Goal: Find specific page/section: Find specific page/section

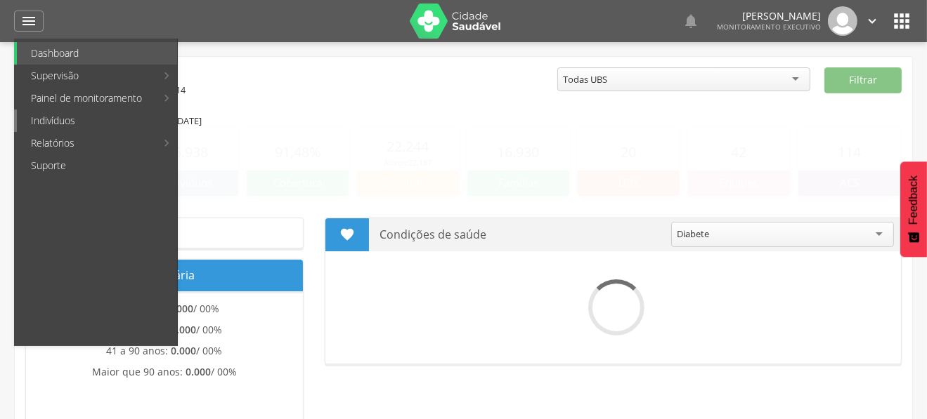
click at [67, 115] on link "Indivíduos" at bounding box center [97, 121] width 160 height 22
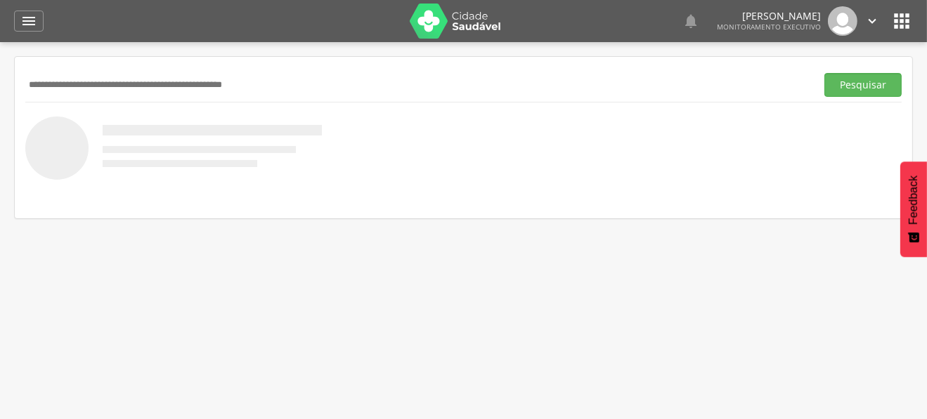
click at [198, 69] on div "Pesquisar" at bounding box center [463, 84] width 876 height 34
click at [199, 98] on div "Pesquisar" at bounding box center [463, 84] width 876 height 34
click at [214, 77] on input "text" at bounding box center [417, 85] width 785 height 24
type input "**********"
click at [824, 73] on button "Pesquisar" at bounding box center [862, 85] width 77 height 24
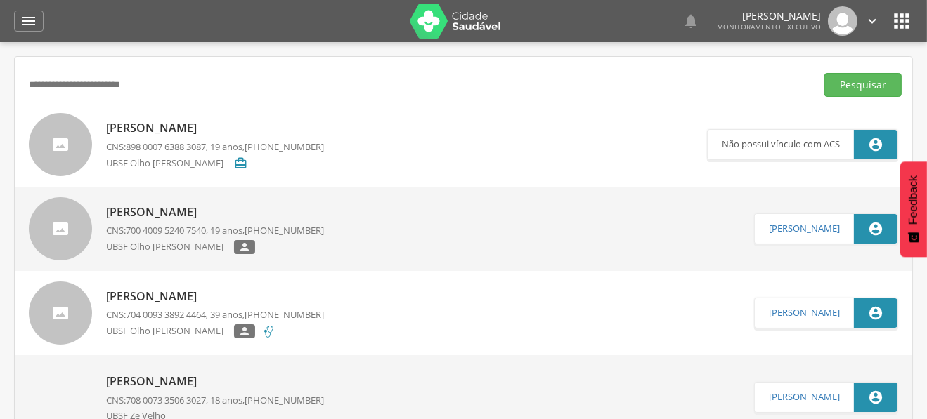
click at [214, 129] on p "[PERSON_NAME]" at bounding box center [215, 128] width 218 height 16
type input "**********"
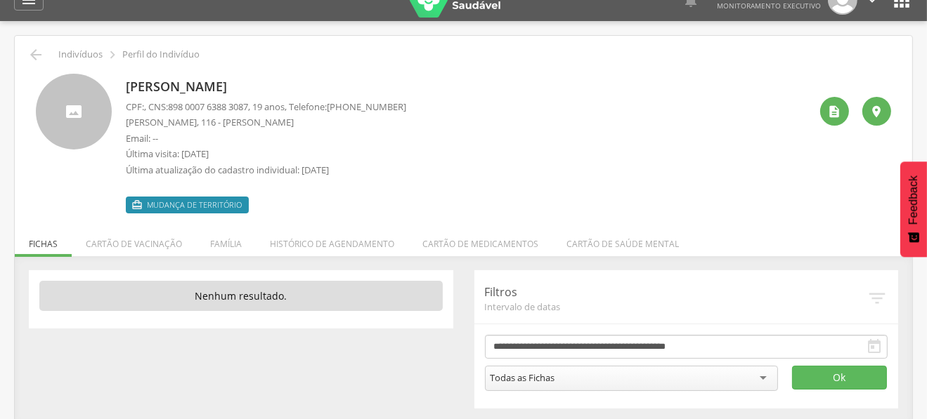
scroll to position [41, 0]
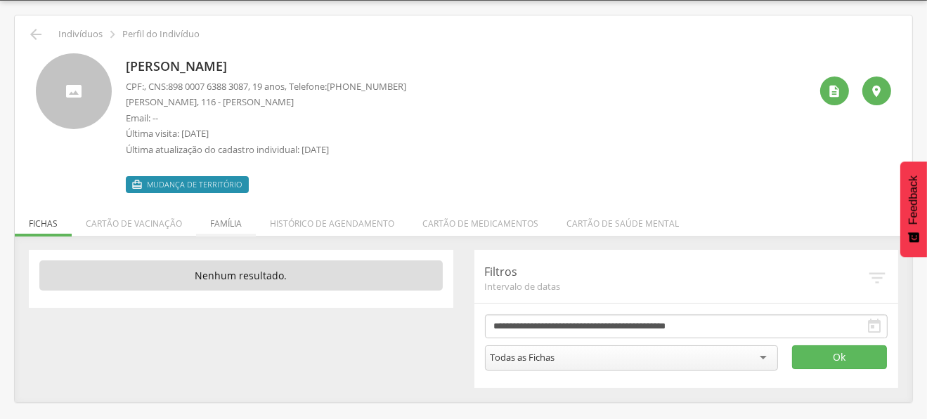
click at [233, 222] on li "Família" at bounding box center [226, 220] width 60 height 33
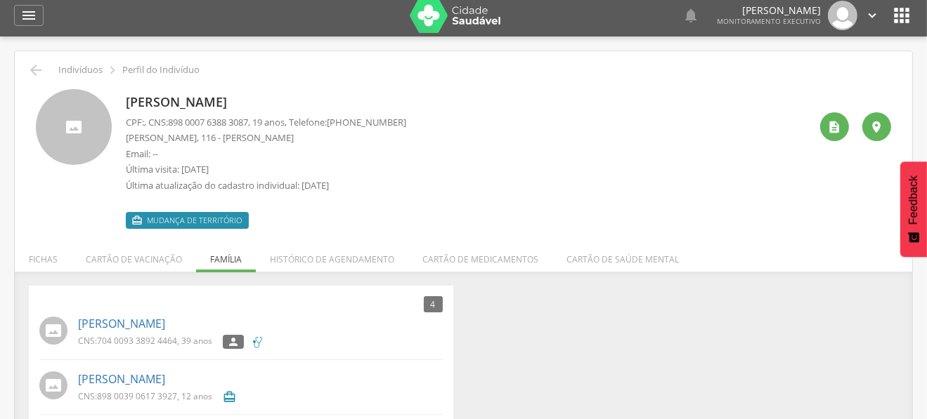
scroll to position [0, 0]
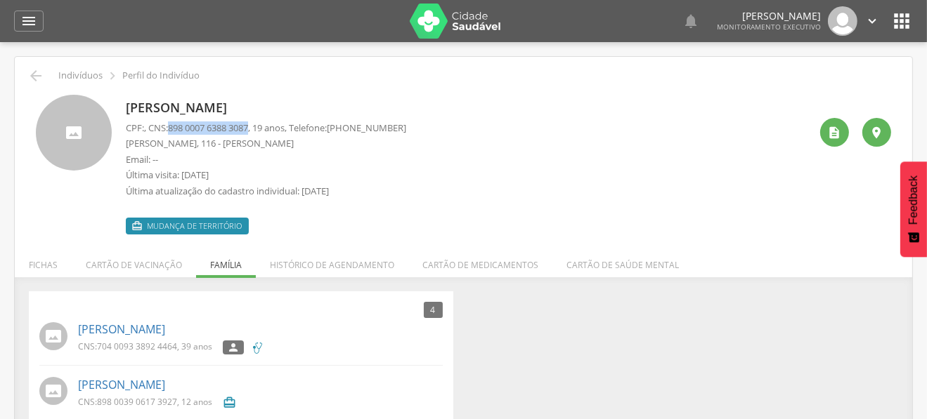
drag, startPoint x: 174, startPoint y: 126, endPoint x: 256, endPoint y: 128, distance: 82.2
click at [248, 128] on span "898 0007 6388 3087" at bounding box center [208, 128] width 80 height 13
copy span "898 0007 6388 3087"
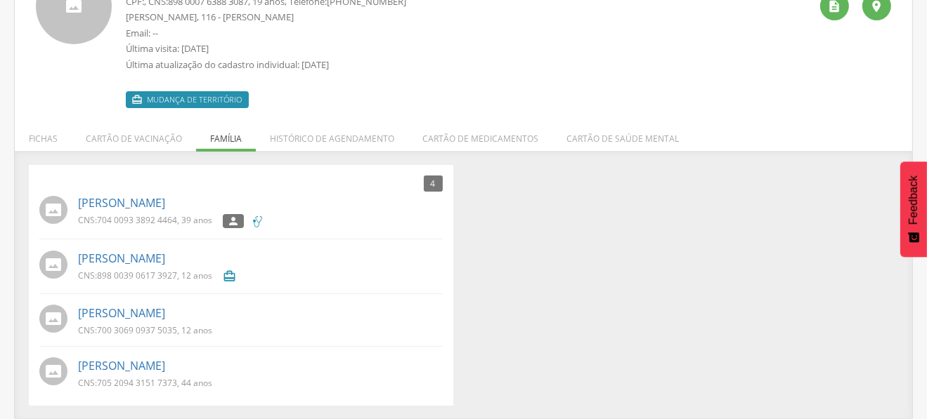
click at [645, 228] on div "4 Nenhum outro membro da família cadastrado. Maria Anunciada Mendes Gomes CNS: …" at bounding box center [463, 285] width 890 height 241
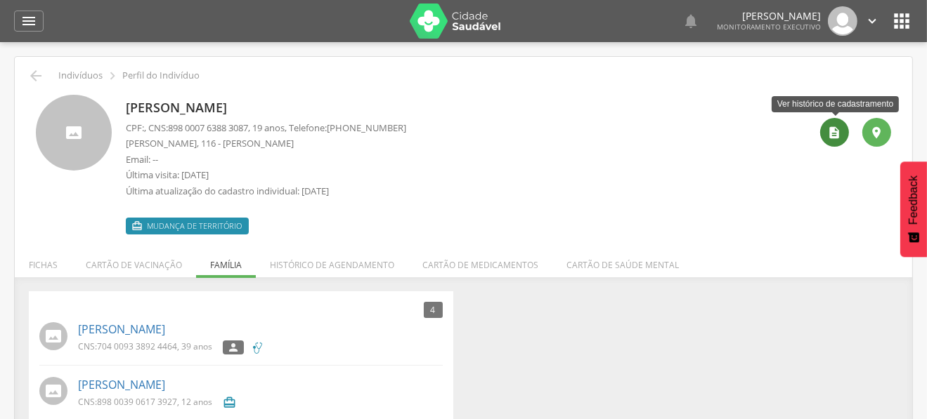
click at [825, 133] on div "" at bounding box center [834, 132] width 29 height 29
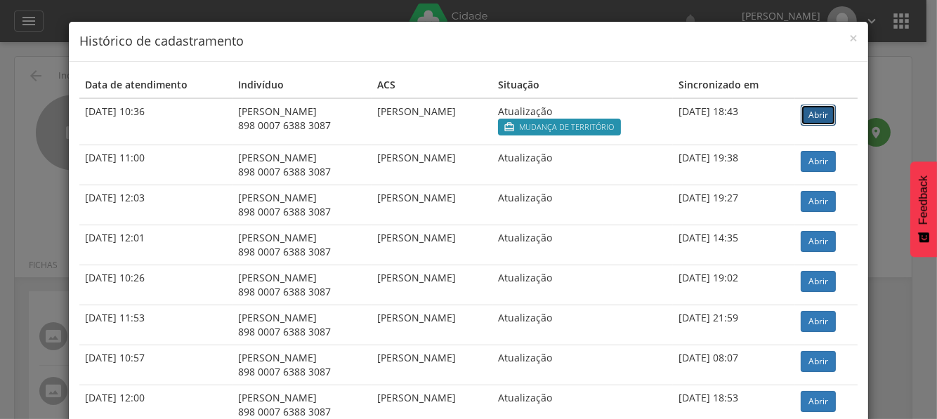
click at [815, 116] on link "Abrir" at bounding box center [818, 115] width 35 height 21
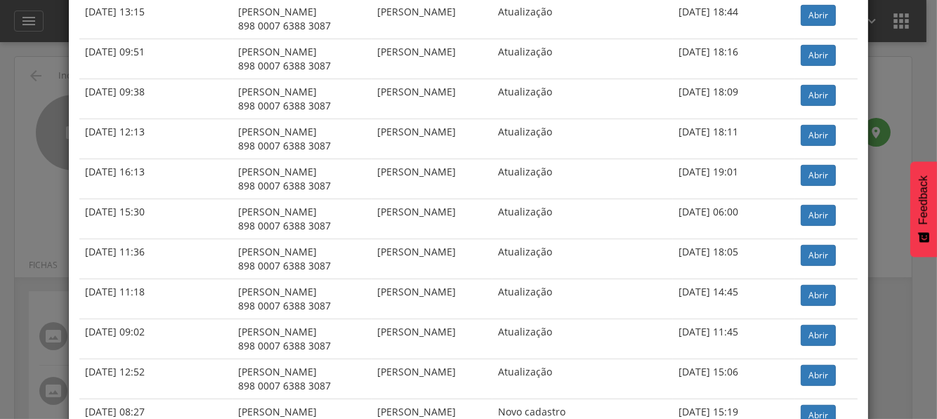
scroll to position [928, 0]
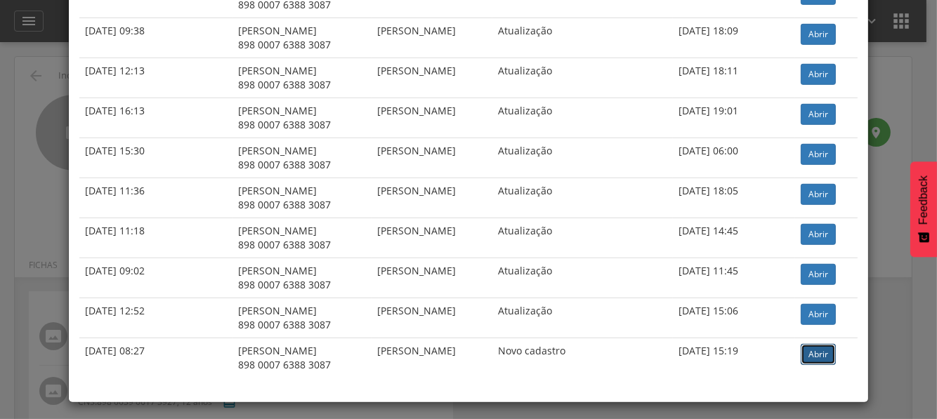
click at [820, 349] on link "Abrir" at bounding box center [818, 354] width 35 height 21
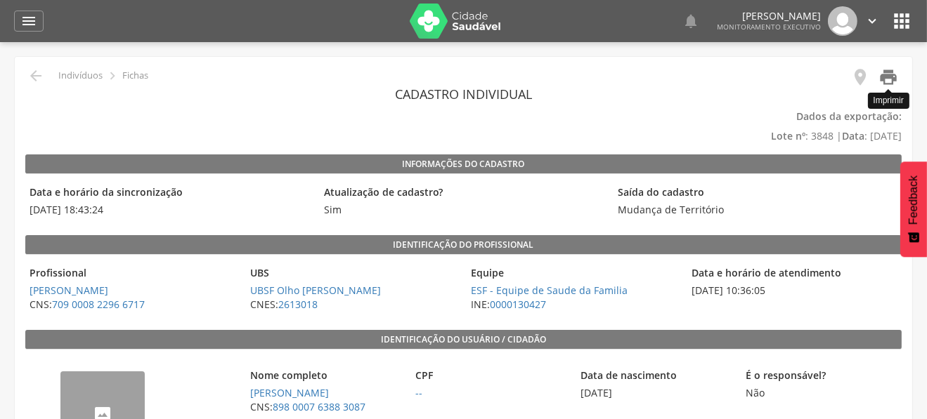
click at [889, 76] on icon "" at bounding box center [888, 77] width 20 height 20
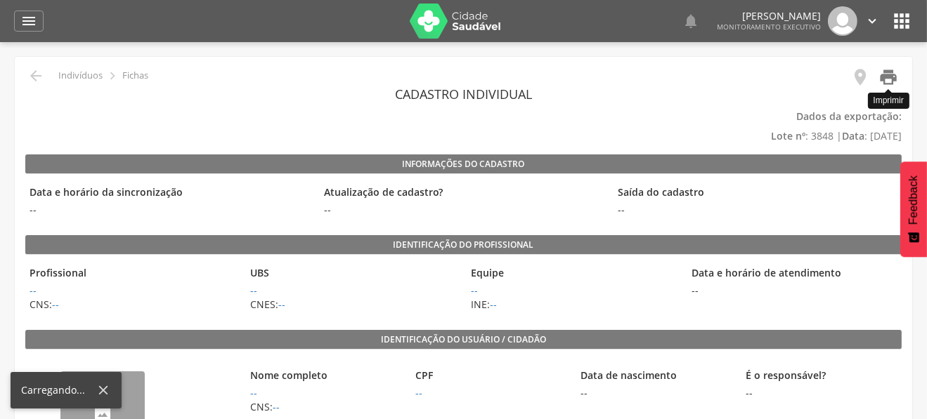
click at [887, 80] on icon "" at bounding box center [888, 77] width 20 height 20
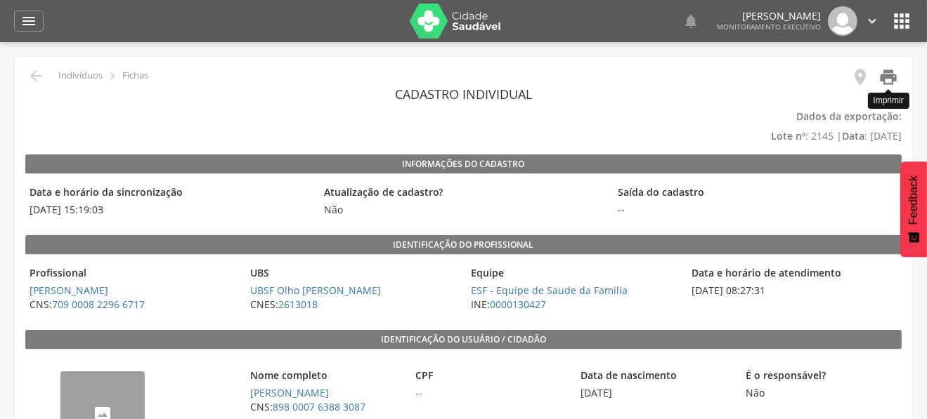
click at [886, 77] on icon "" at bounding box center [888, 77] width 20 height 20
